Goal: Information Seeking & Learning: Learn about a topic

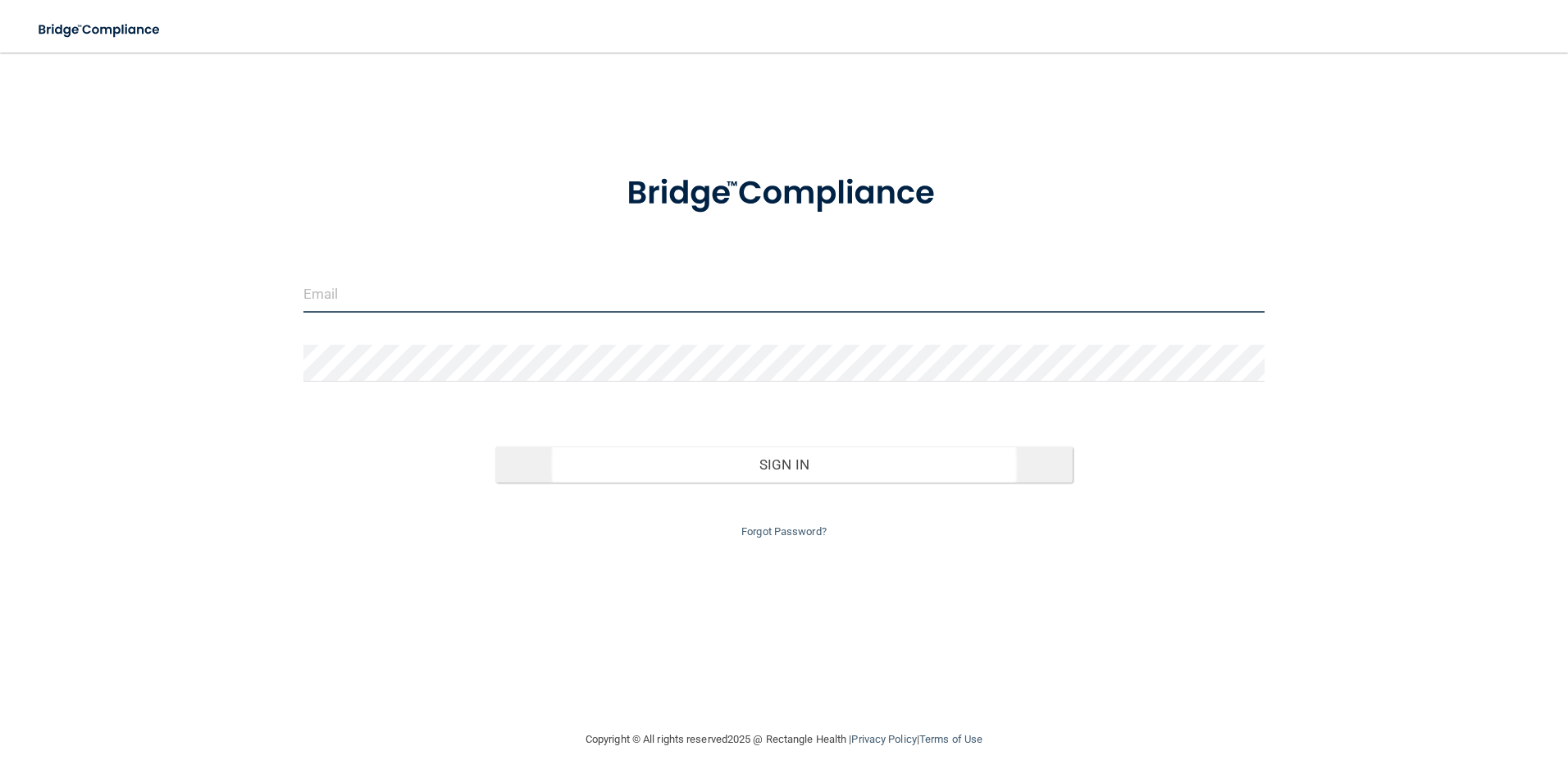
type input "[EMAIL_ADDRESS][DOMAIN_NAME]"
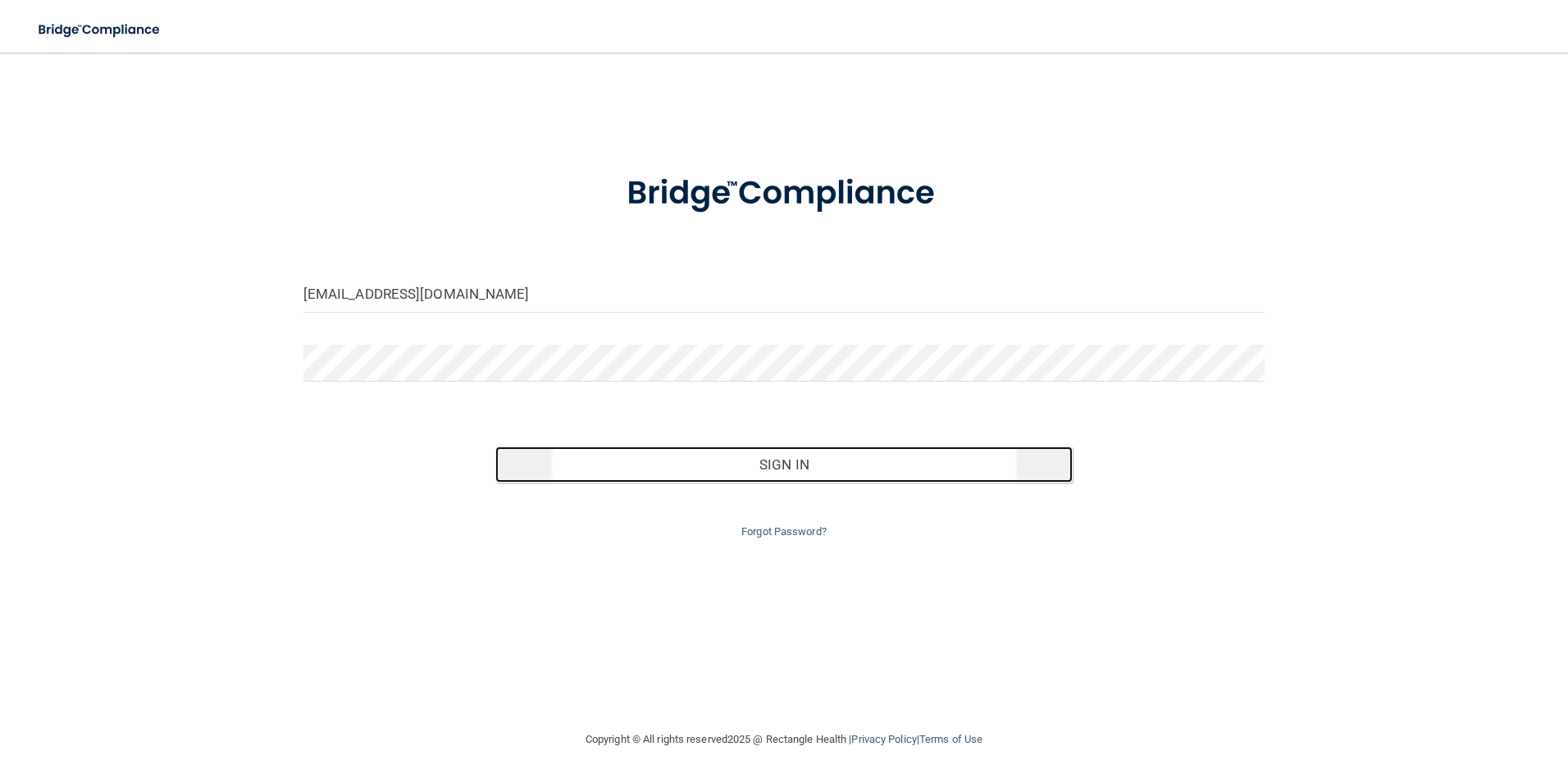
click at [772, 471] on button "Sign In" at bounding box center [784, 464] width 577 height 37
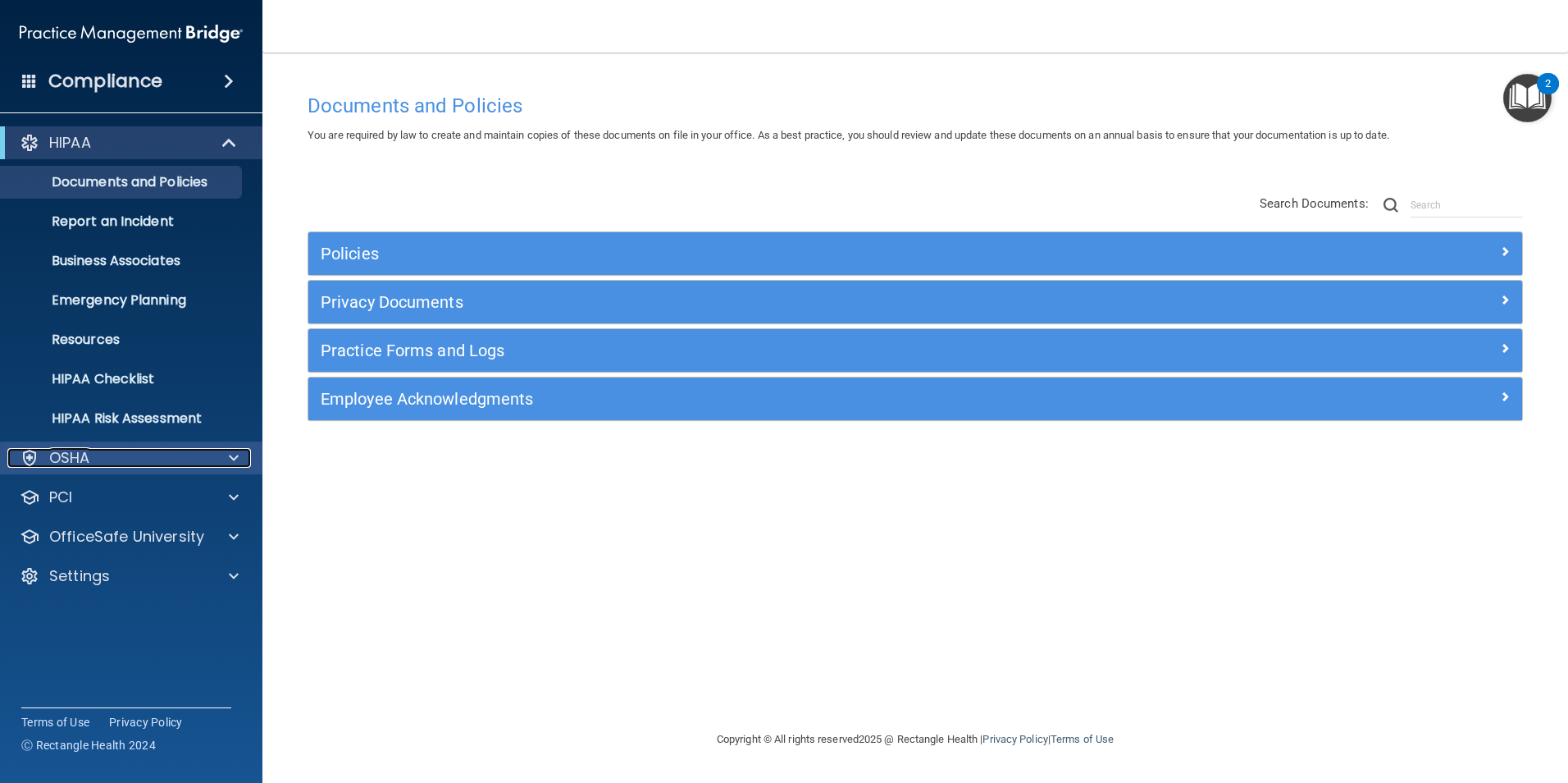
click at [109, 461] on div "OSHA" at bounding box center [109, 458] width 203 height 20
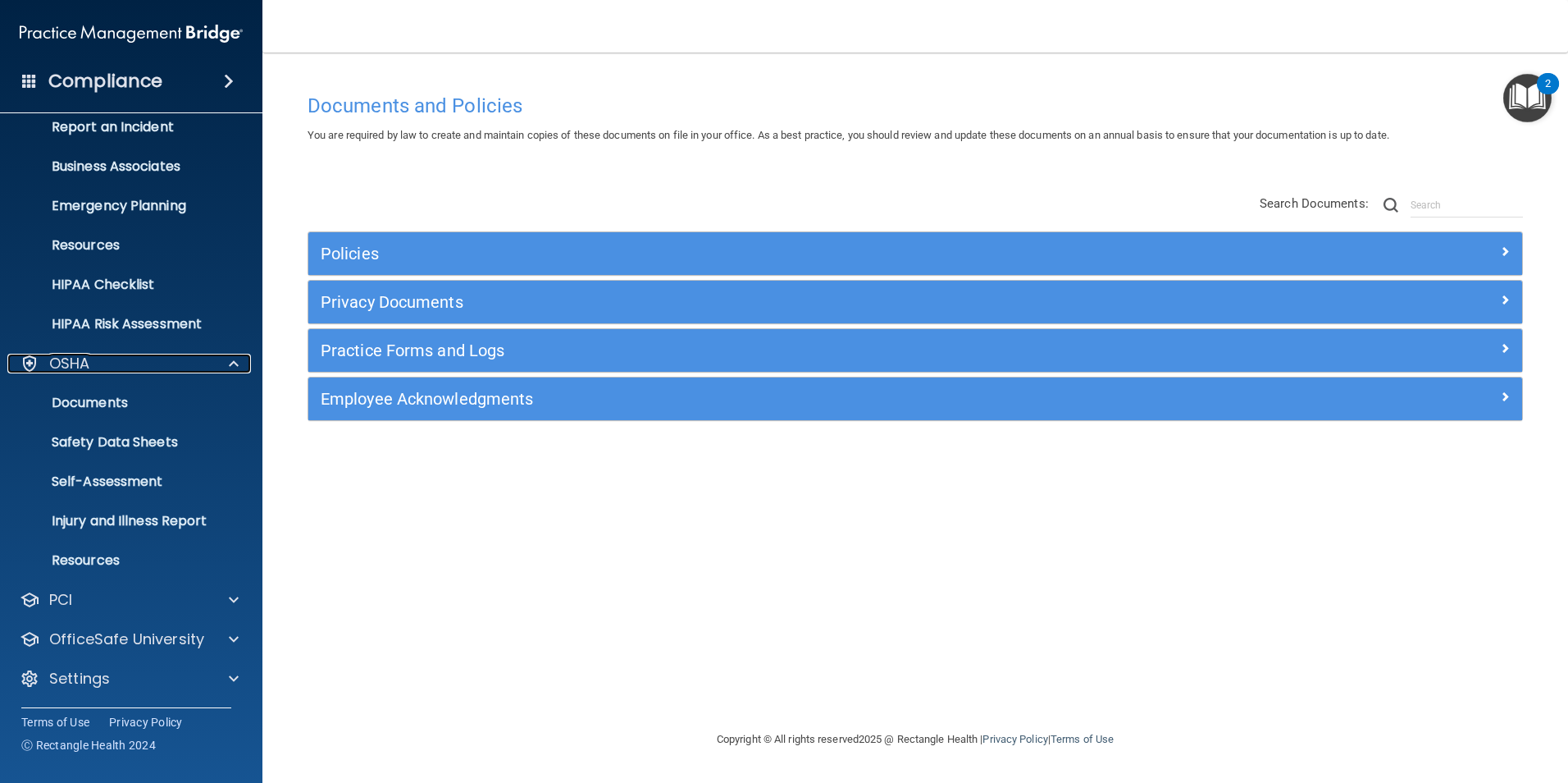
scroll to position [95, 0]
click at [1536, 94] on img "Open Resource Center, 2 new notifications" at bounding box center [1527, 98] width 48 height 48
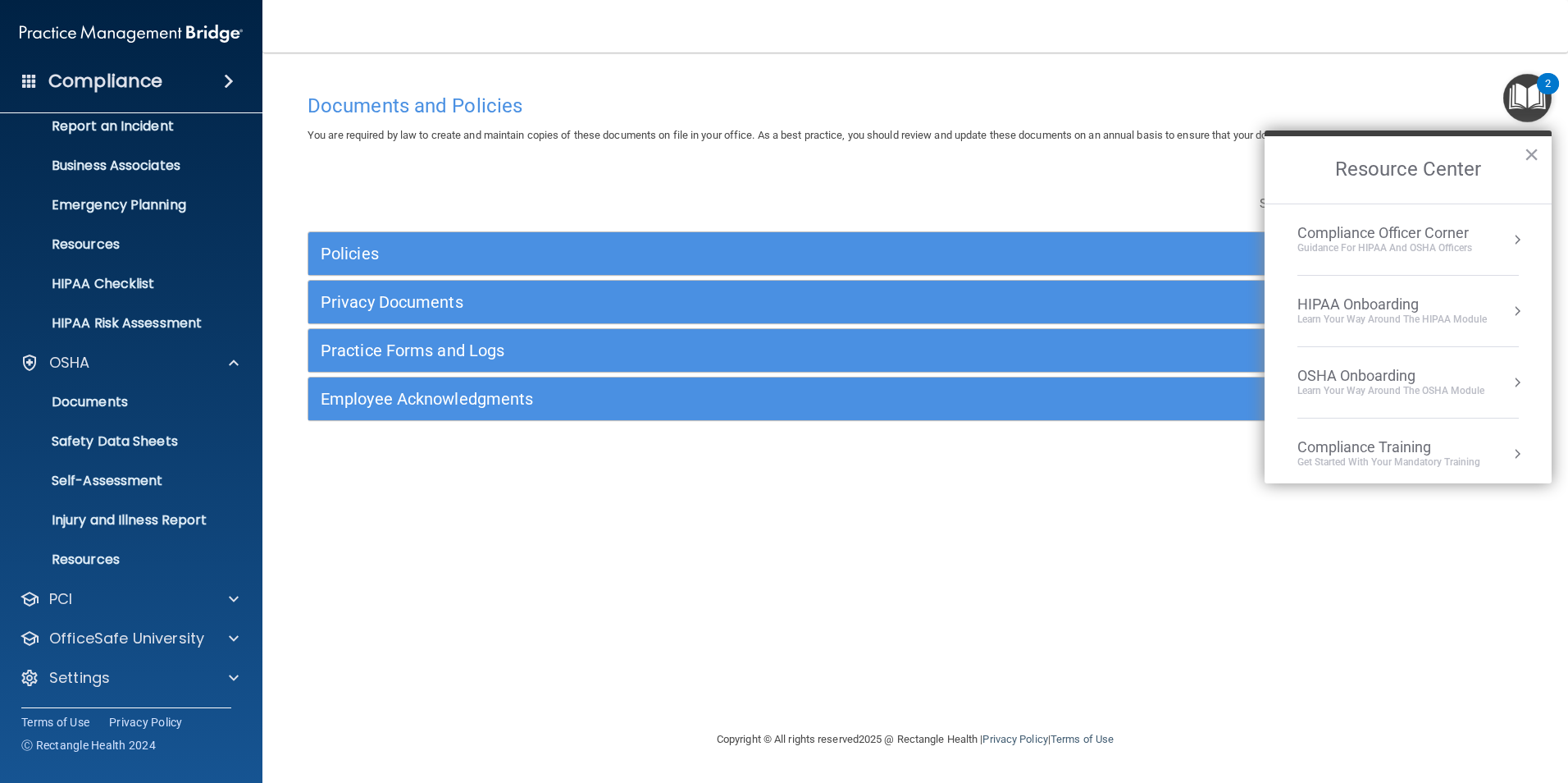
click at [1370, 230] on div "Compliance Officer Corner" at bounding box center [1385, 232] width 175 height 18
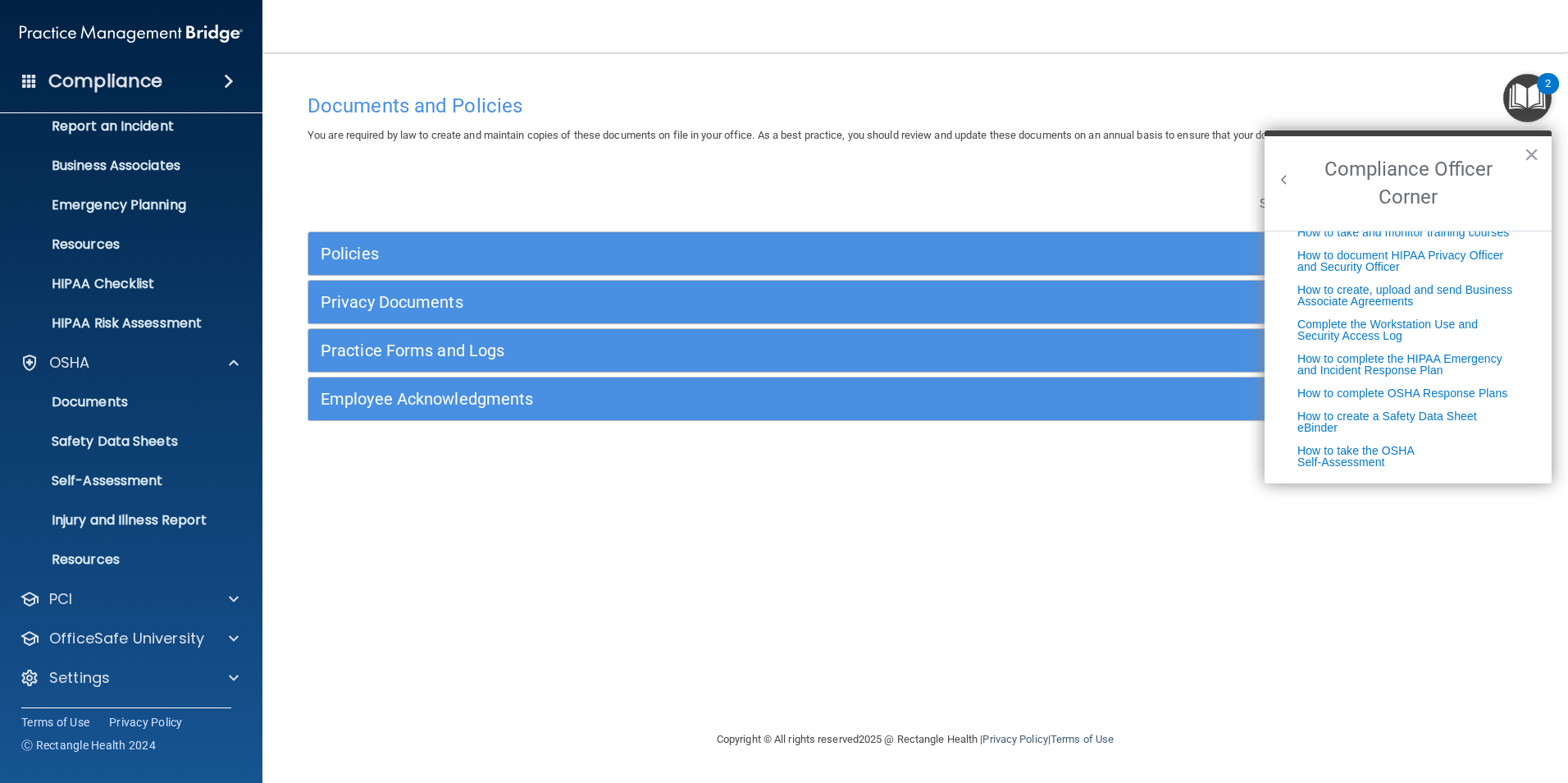
scroll to position [420, 0]
click at [1536, 154] on button "×" at bounding box center [1531, 153] width 15 height 26
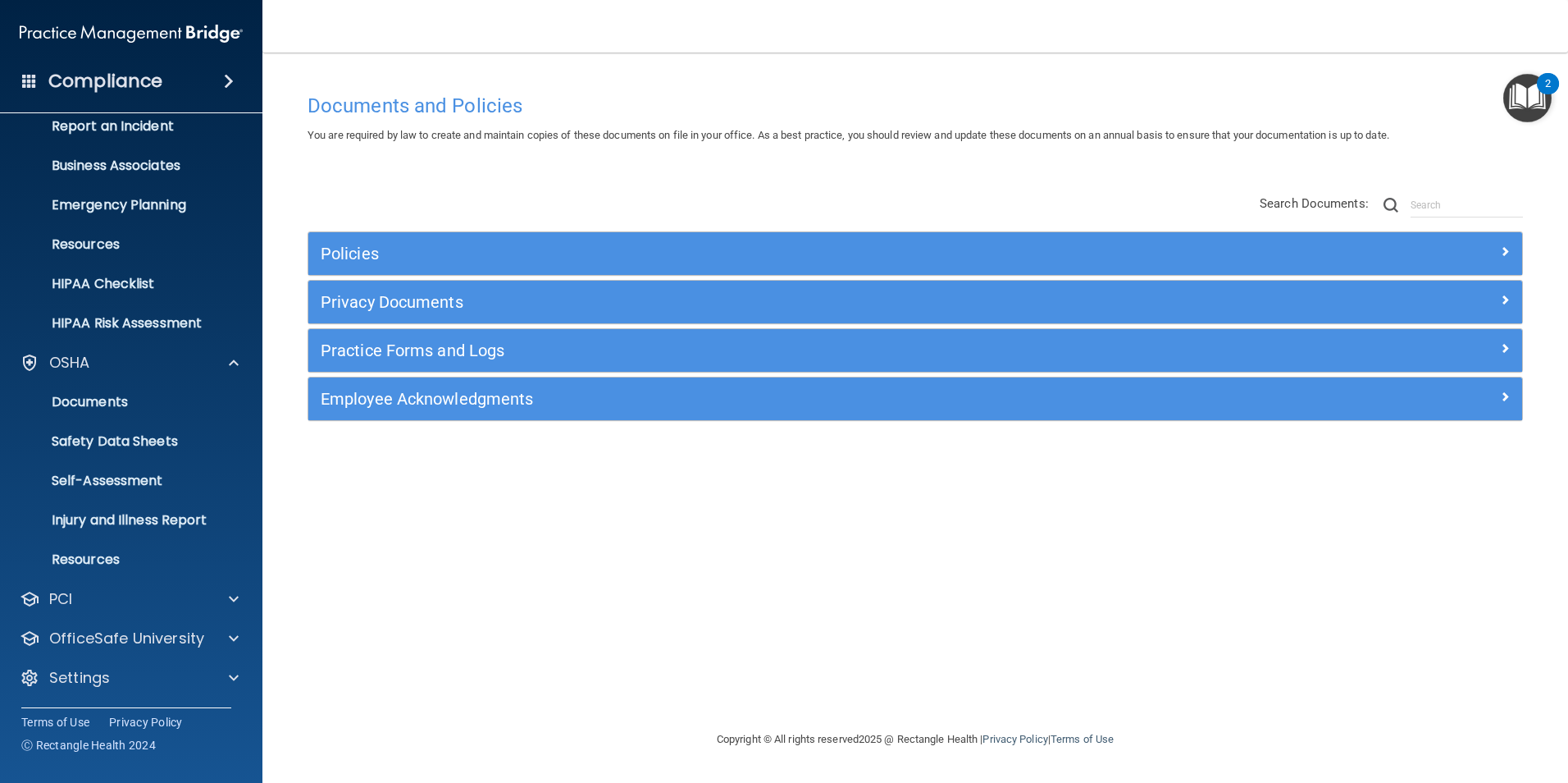
click at [140, 83] on h4 "Compliance" at bounding box center [105, 81] width 114 height 23
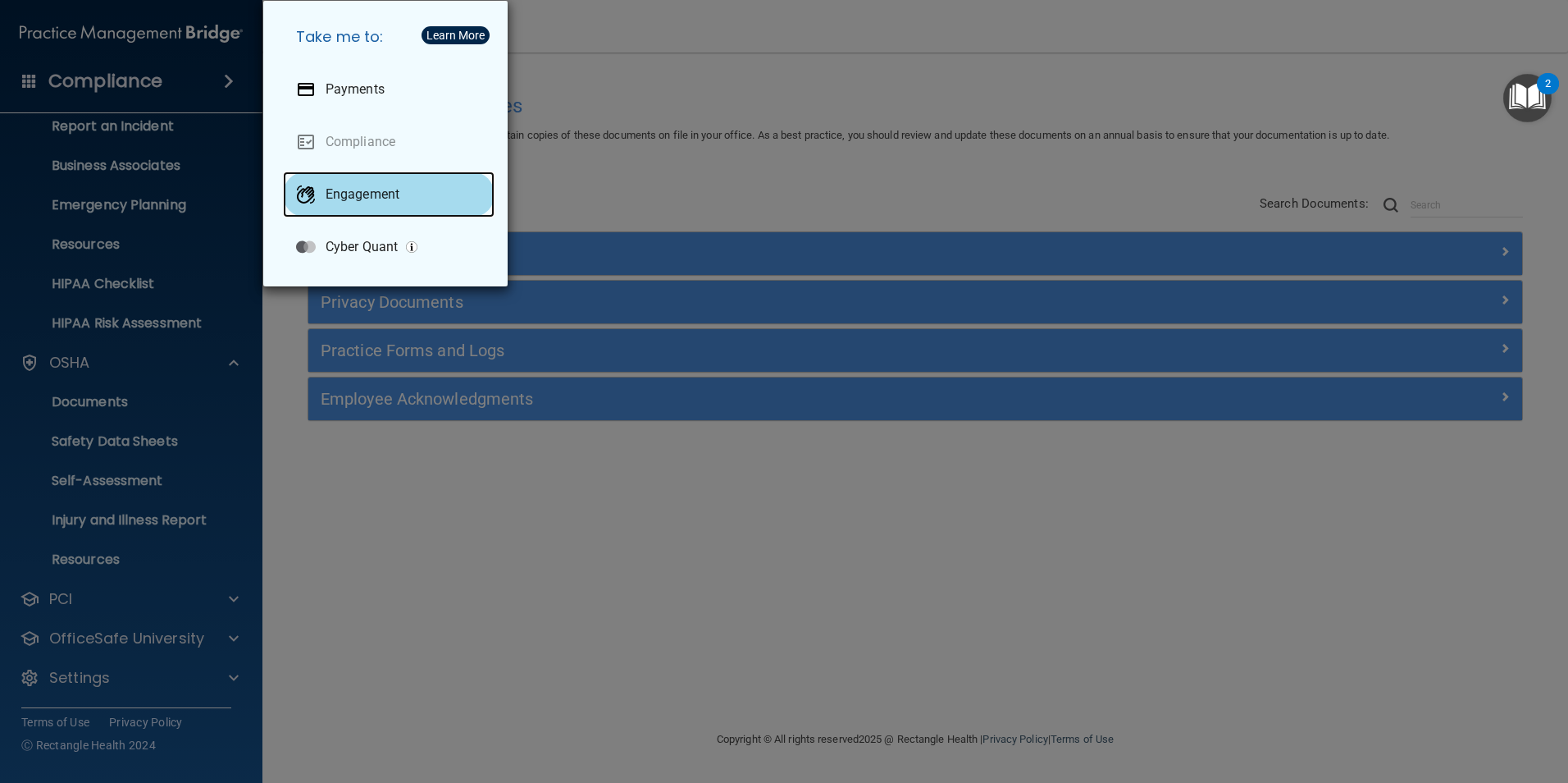
click at [358, 192] on p "Engagement" at bounding box center [362, 194] width 74 height 16
click at [622, 131] on div "Take me to: Payments Compliance Engagement Cyber Quant" at bounding box center [784, 391] width 1568 height 783
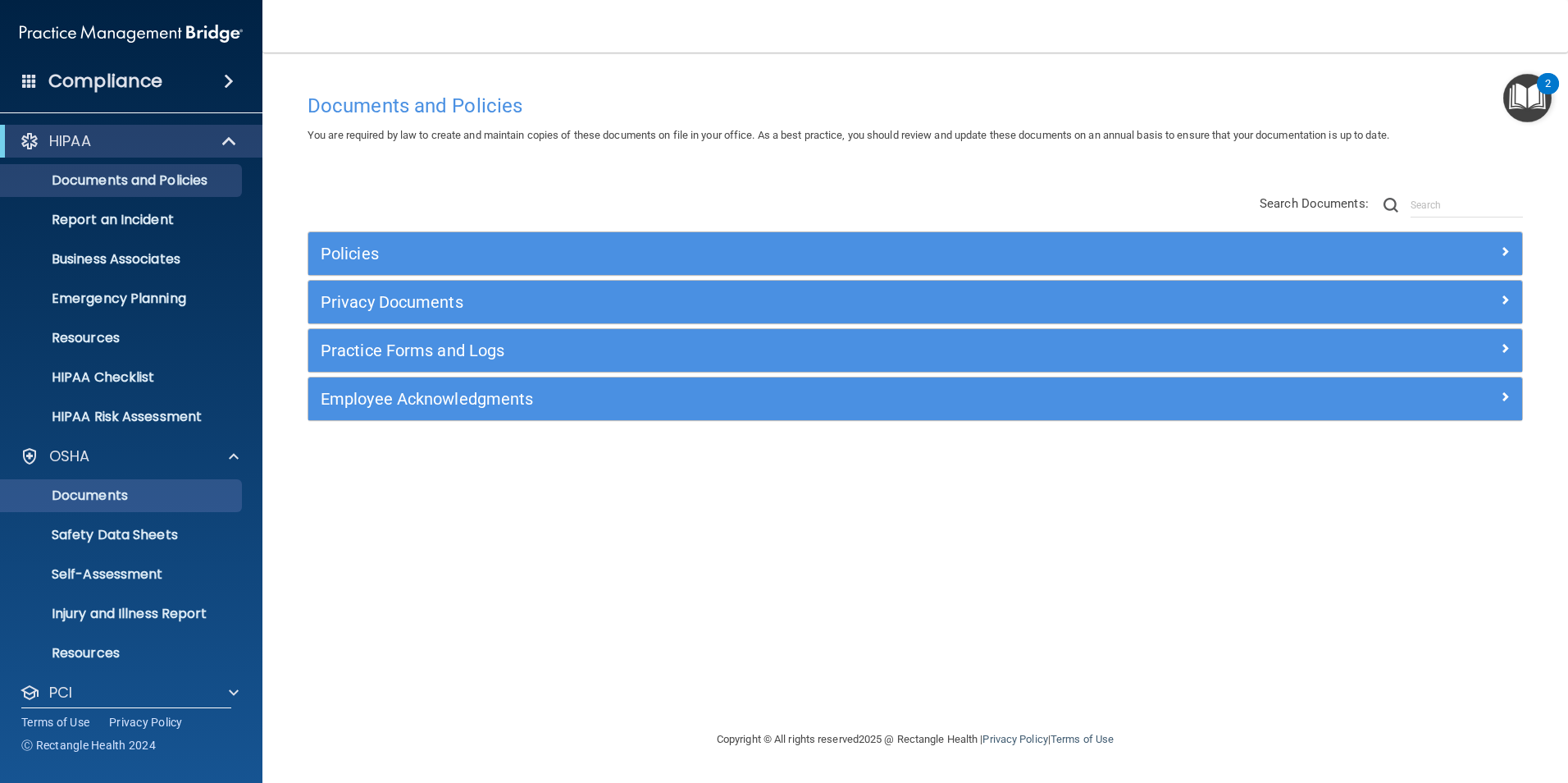
scroll to position [0, 0]
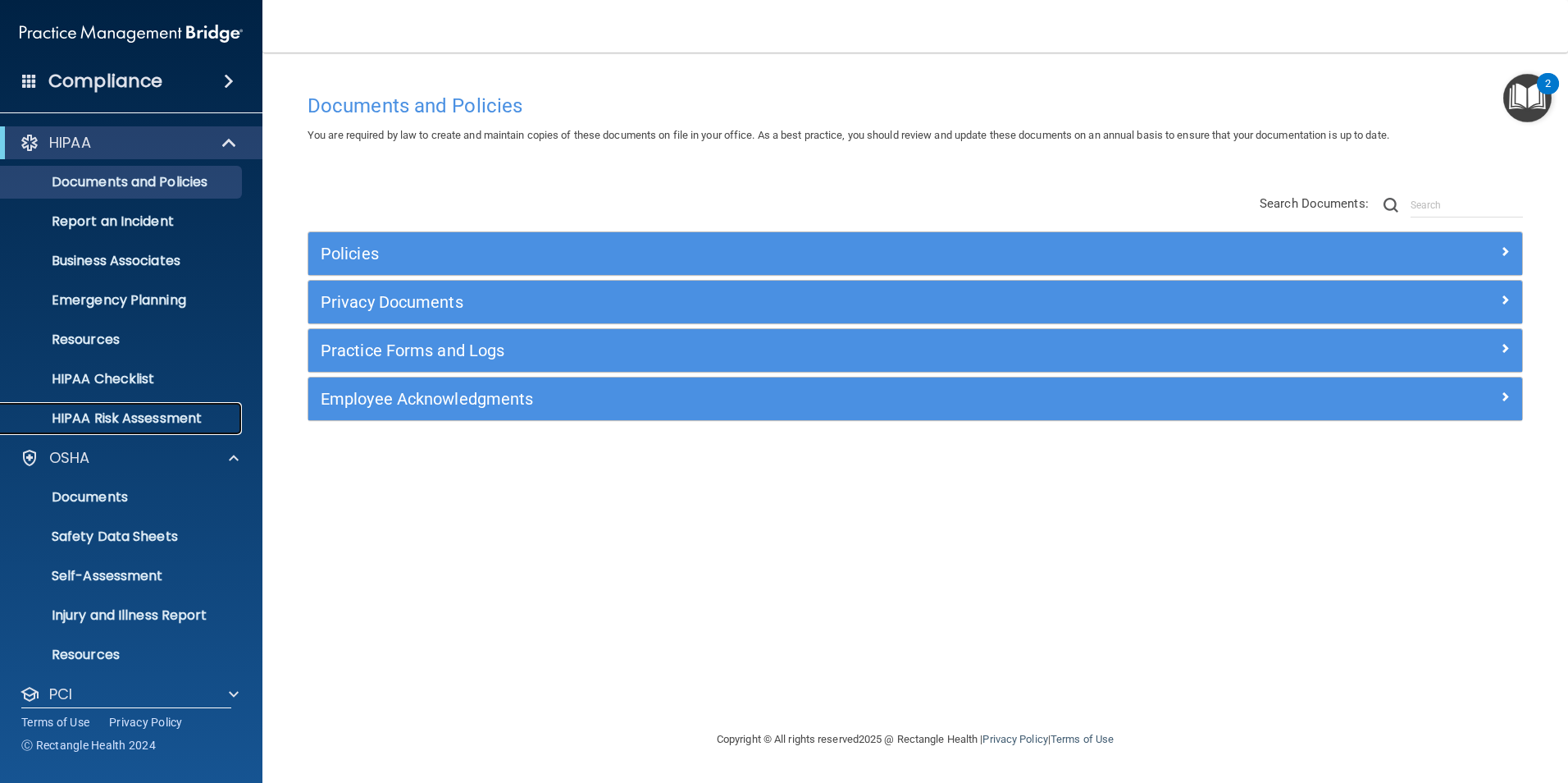
click at [93, 412] on p "HIPAA Risk Assessment" at bounding box center [122, 419] width 223 height 16
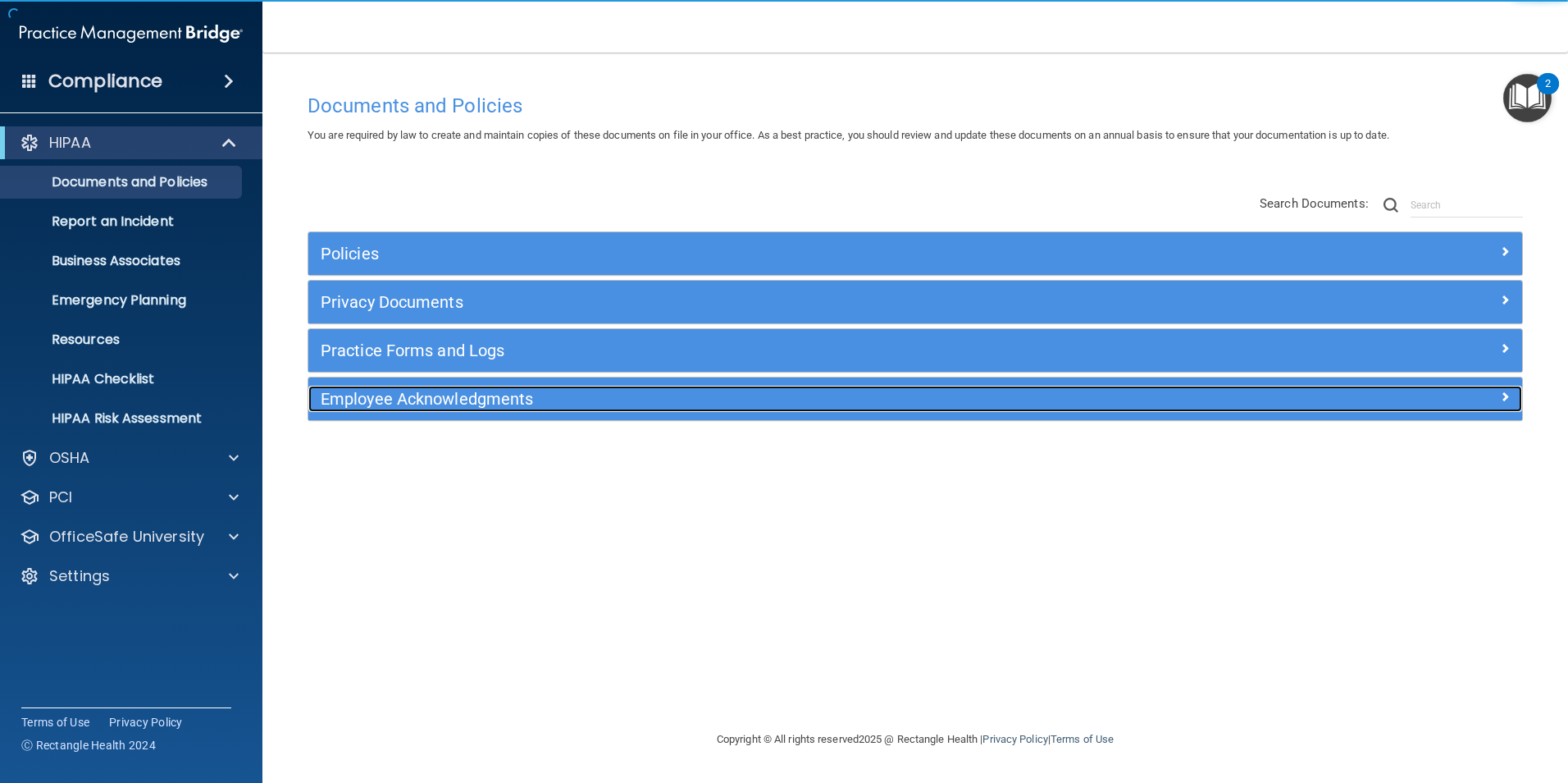
click at [410, 404] on h5 "Employee Acknowledgments" at bounding box center [763, 398] width 886 height 18
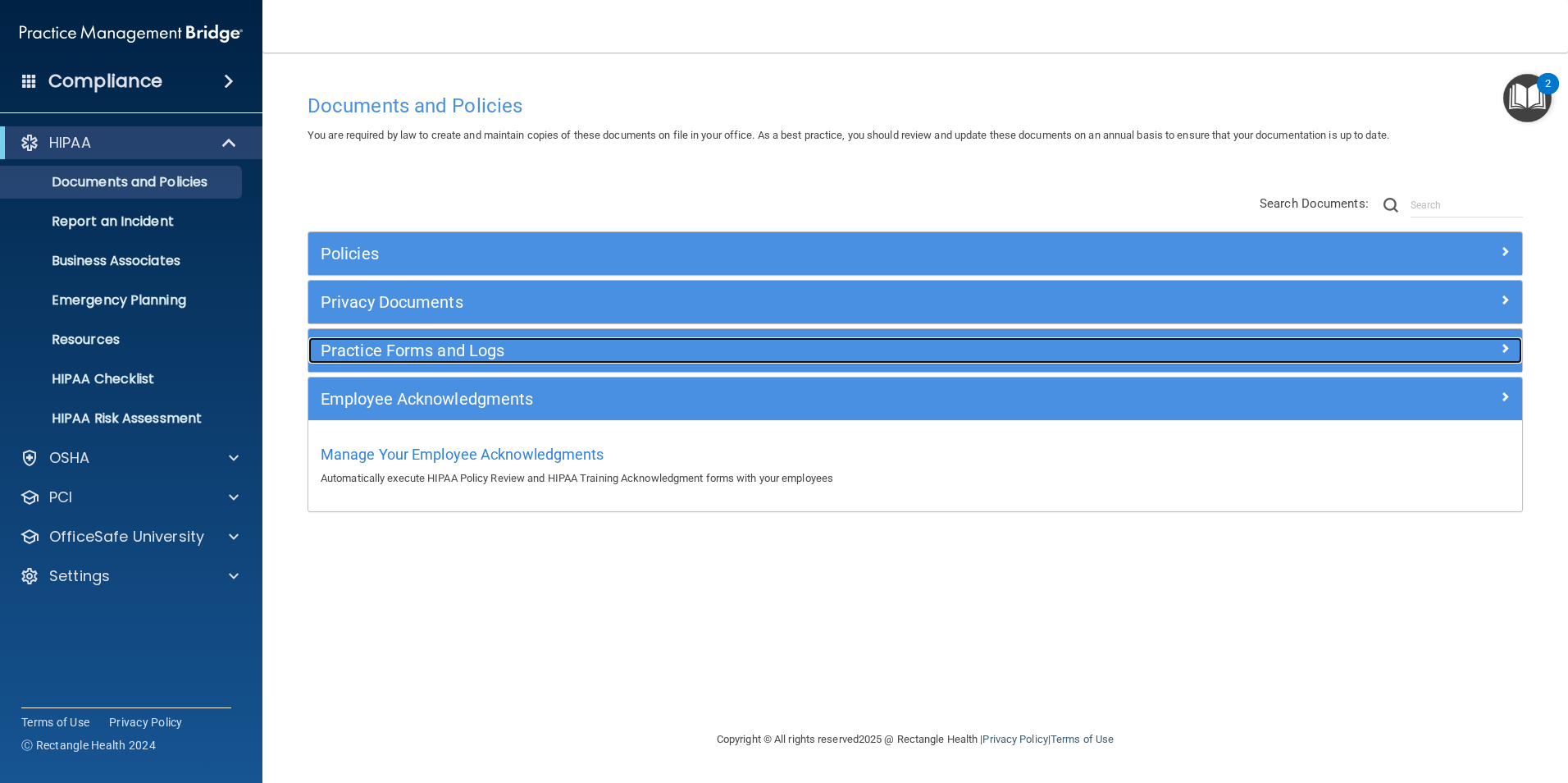
click at [405, 349] on h5 "Practice Forms and Logs" at bounding box center [763, 350] width 886 height 18
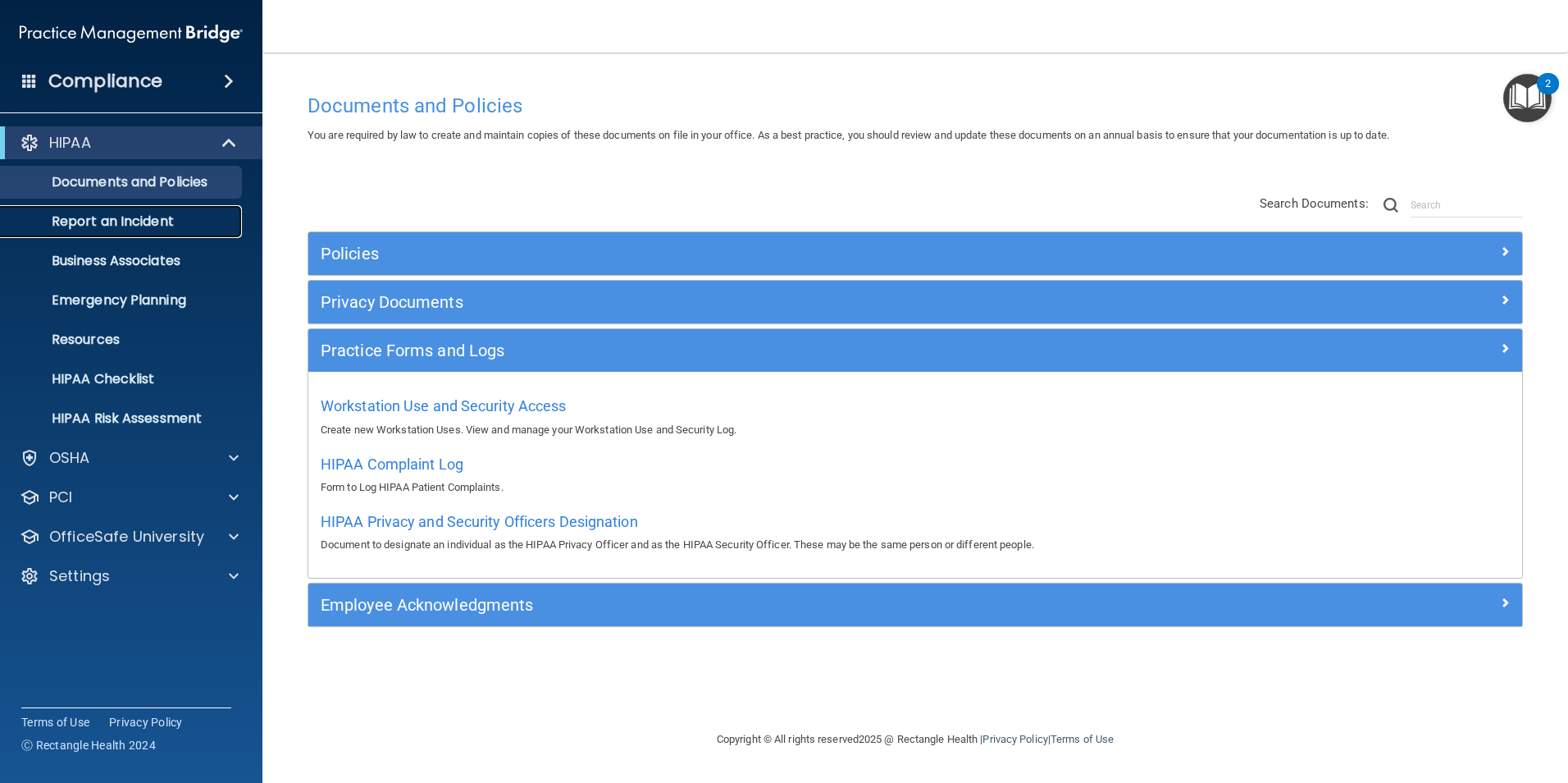
click at [83, 229] on p "Report an Incident" at bounding box center [122, 221] width 223 height 16
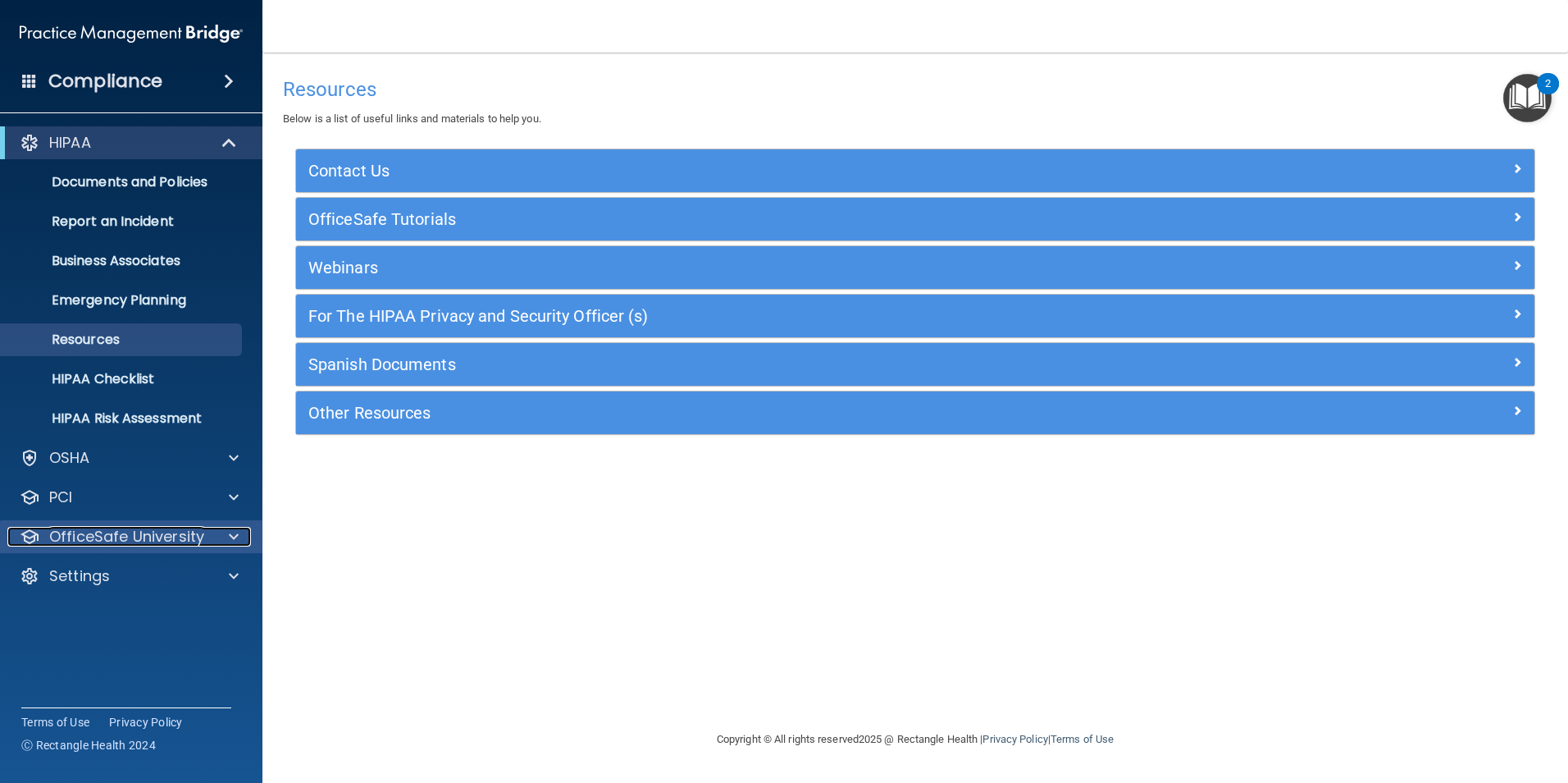
click at [151, 535] on p "OfficeSafe University" at bounding box center [126, 536] width 155 height 20
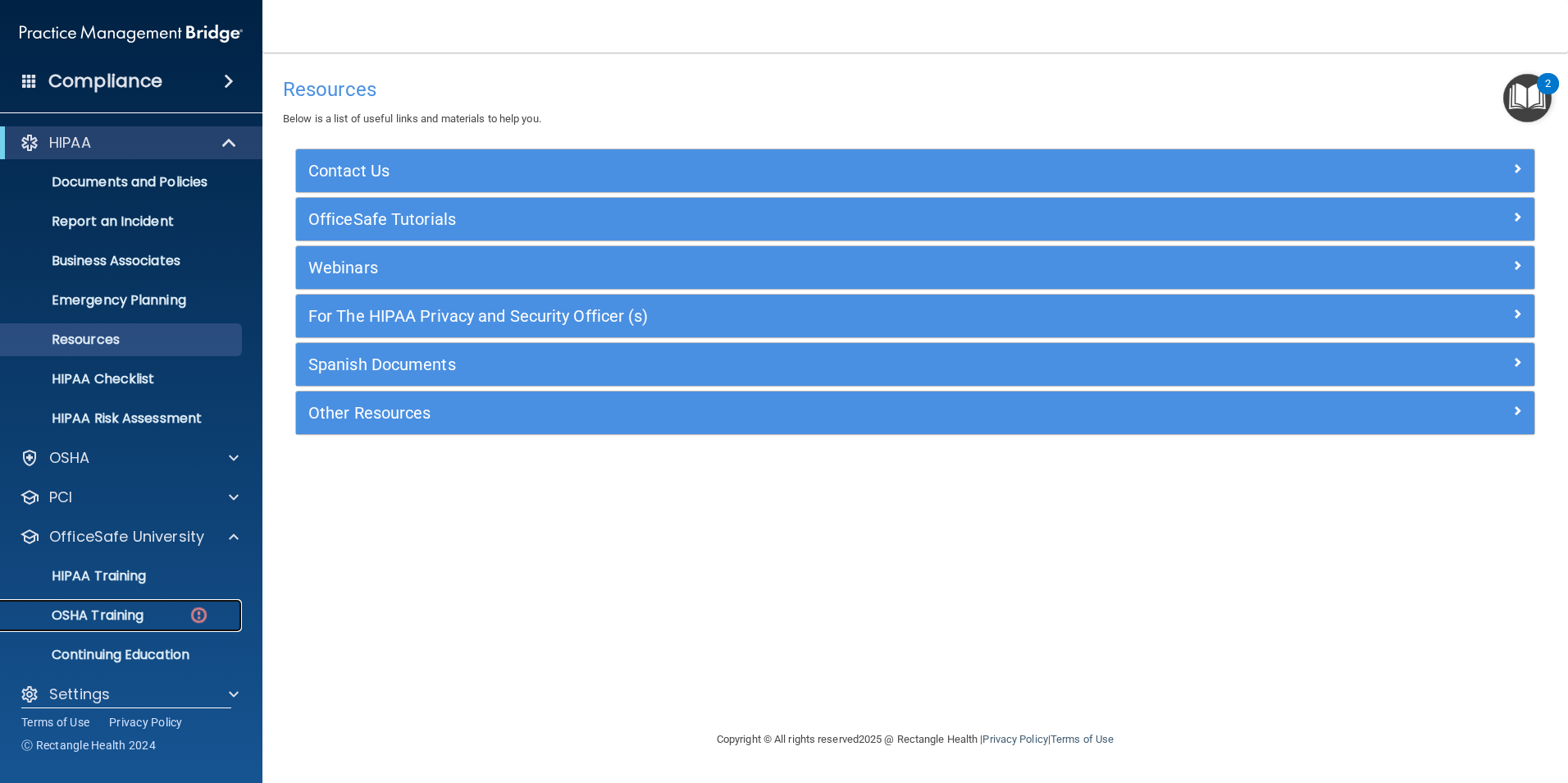
click at [155, 614] on div "OSHA Training" at bounding box center [122, 616] width 223 height 16
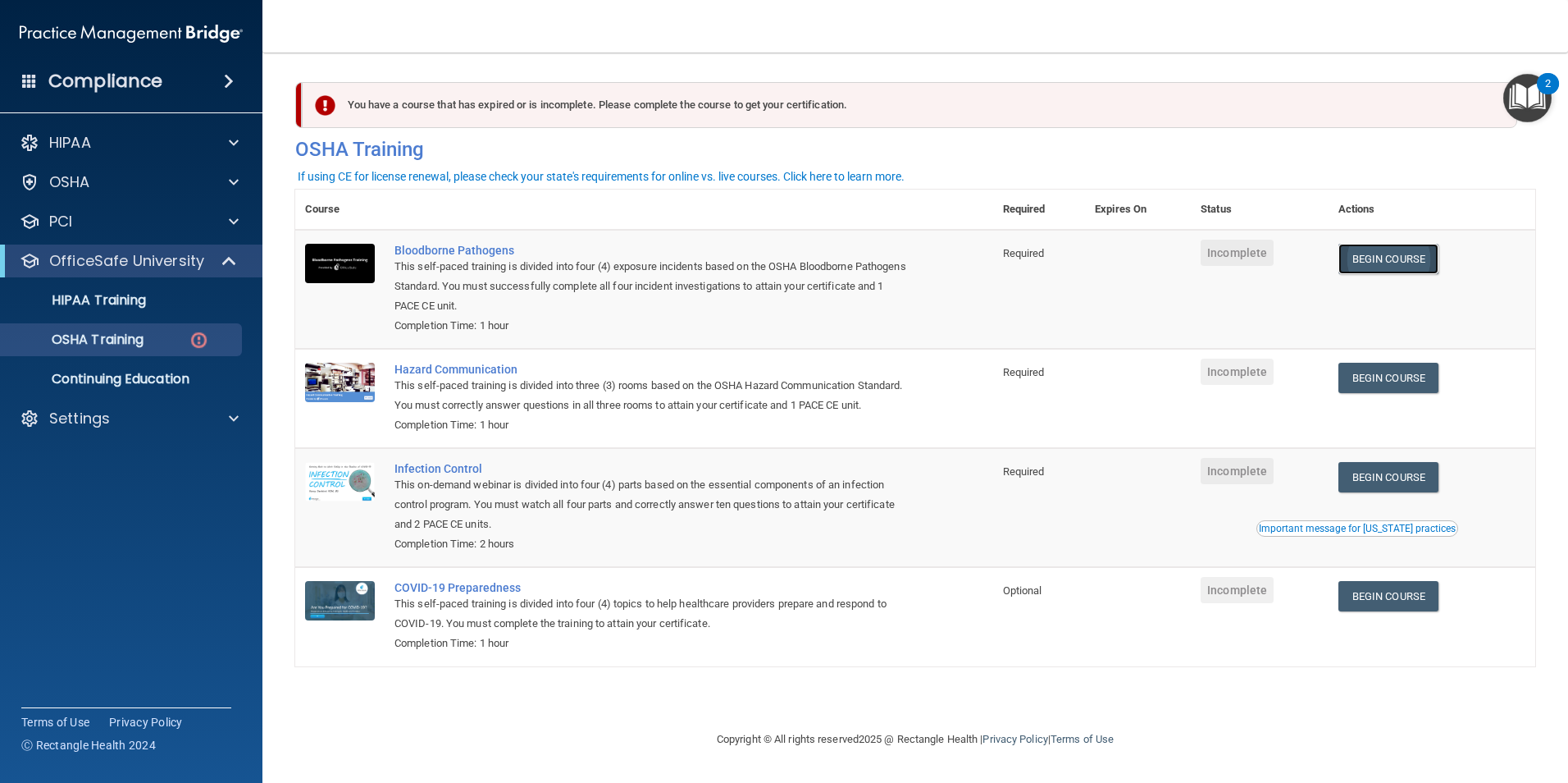
click at [1426, 255] on link "Begin Course" at bounding box center [1388, 259] width 100 height 30
